Goal: Entertainment & Leisure: Consume media (video, audio)

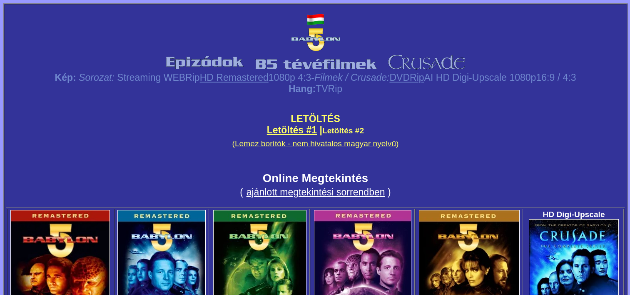
scroll to position [541, 0]
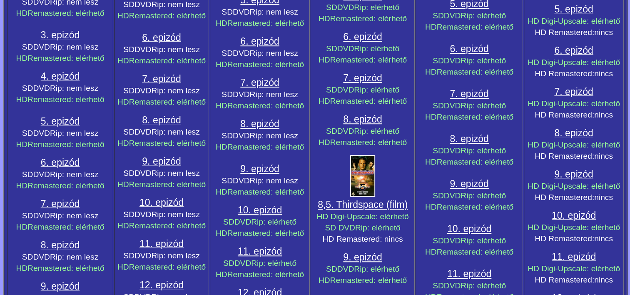
click at [47, 239] on span "8. epizód" at bounding box center [60, 244] width 39 height 11
click at [60, 239] on span "8. epizód" at bounding box center [60, 244] width 39 height 11
click at [68, 281] on span "9. epizód" at bounding box center [60, 286] width 39 height 11
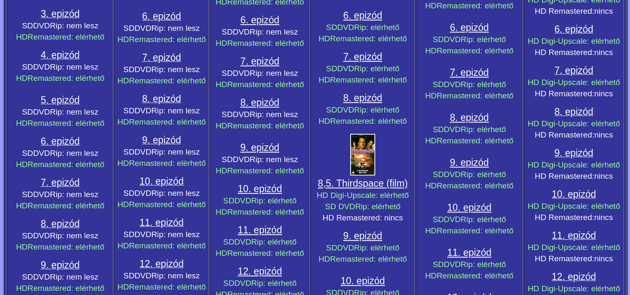
scroll to position [583, 0]
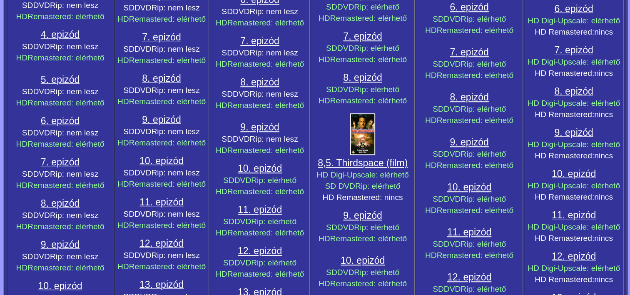
click at [66, 198] on span "8. epizód" at bounding box center [60, 203] width 39 height 11
click at [57, 157] on span "7. epizód" at bounding box center [60, 162] width 39 height 11
